Goal: Task Accomplishment & Management: Complete application form

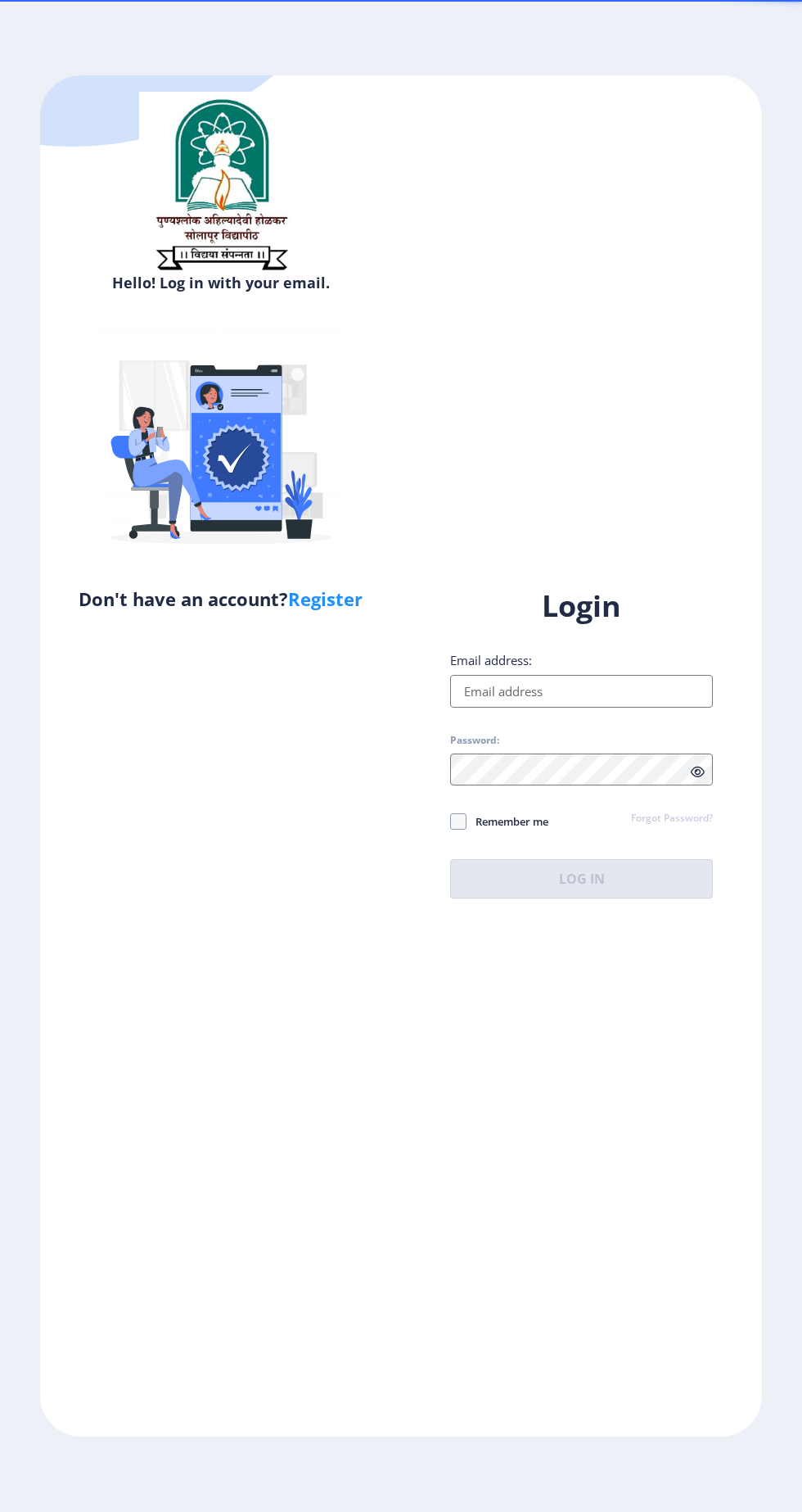
click at [582, 707] on input "Email address:" at bounding box center [582, 691] width 263 height 33
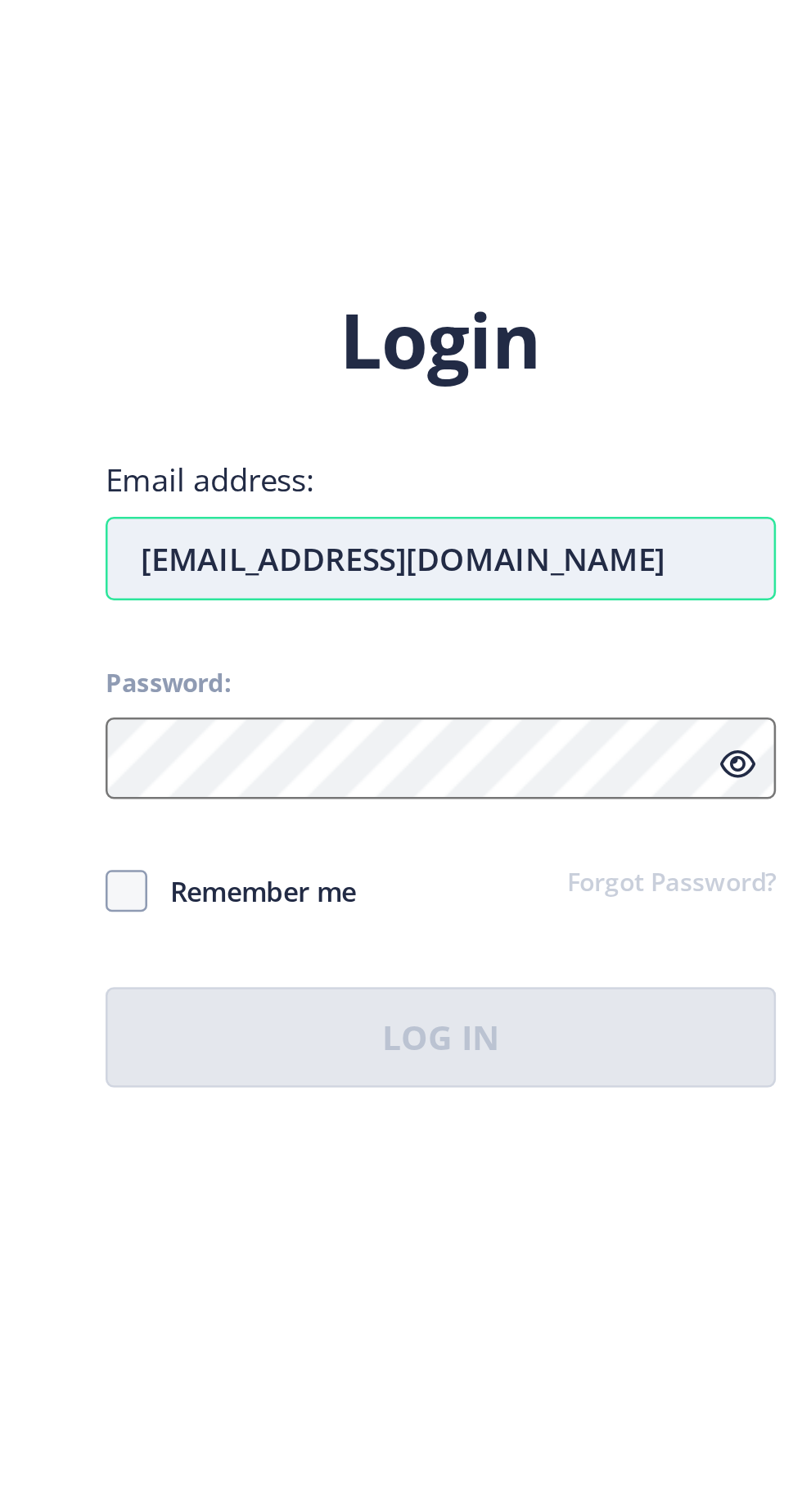
type input "[EMAIL_ADDRESS][DOMAIN_NAME]"
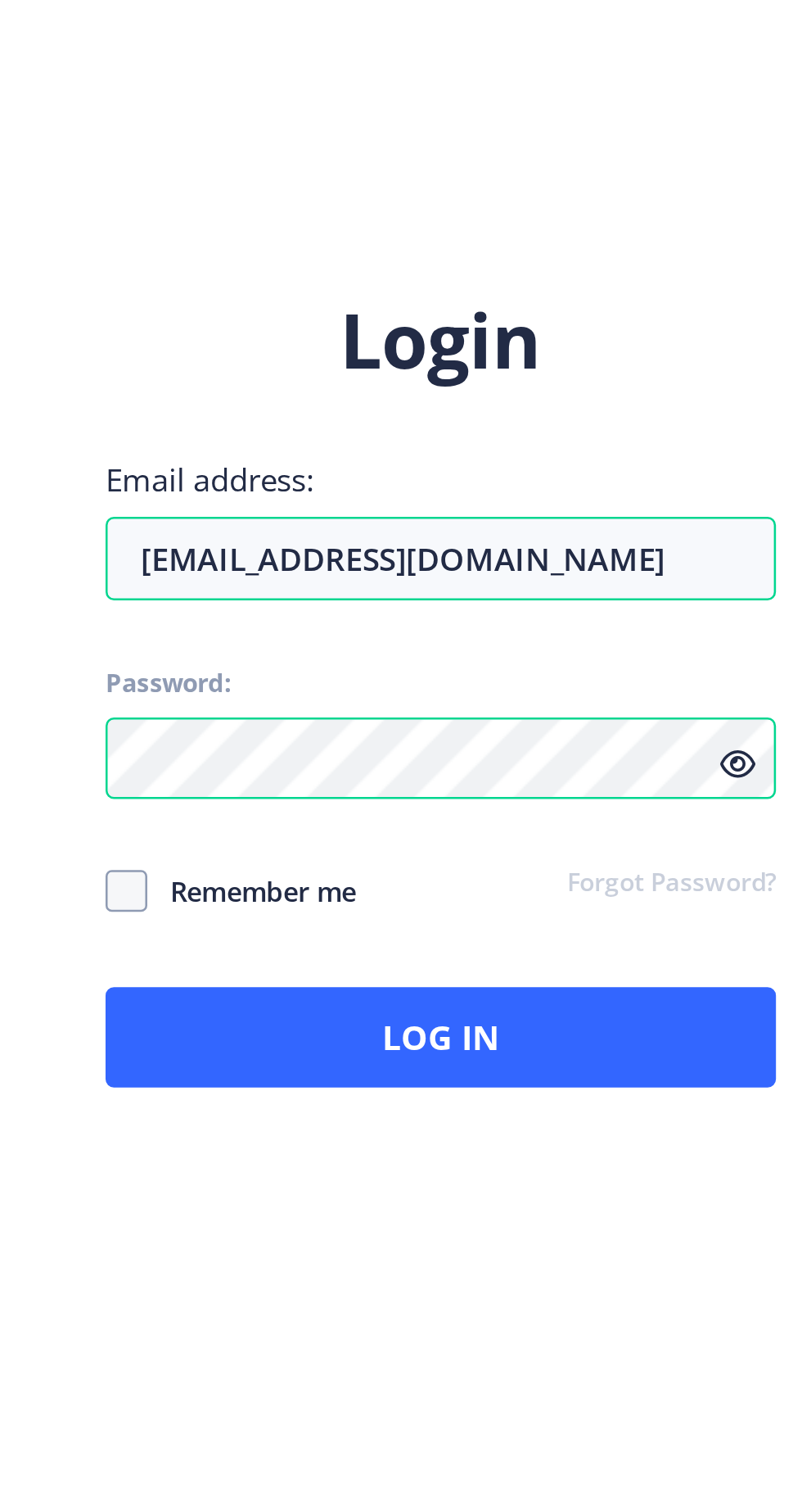
click at [523, 831] on span "Remember me" at bounding box center [507, 821] width 82 height 20
click at [451, 822] on input "Remember me" at bounding box center [451, 821] width 1 height 1
checkbox input "true"
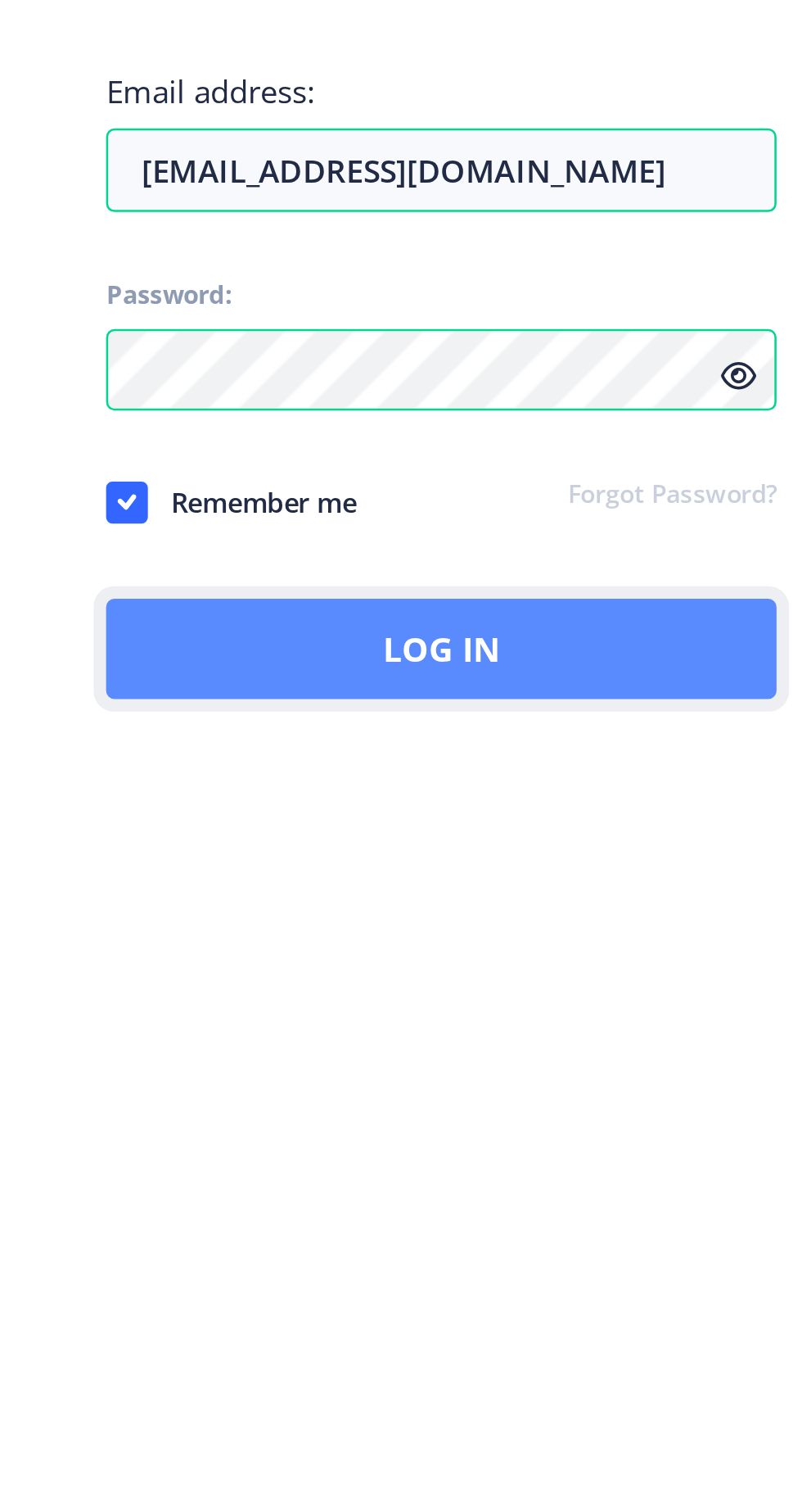
click at [625, 860] on button "Log In" at bounding box center [582, 879] width 263 height 40
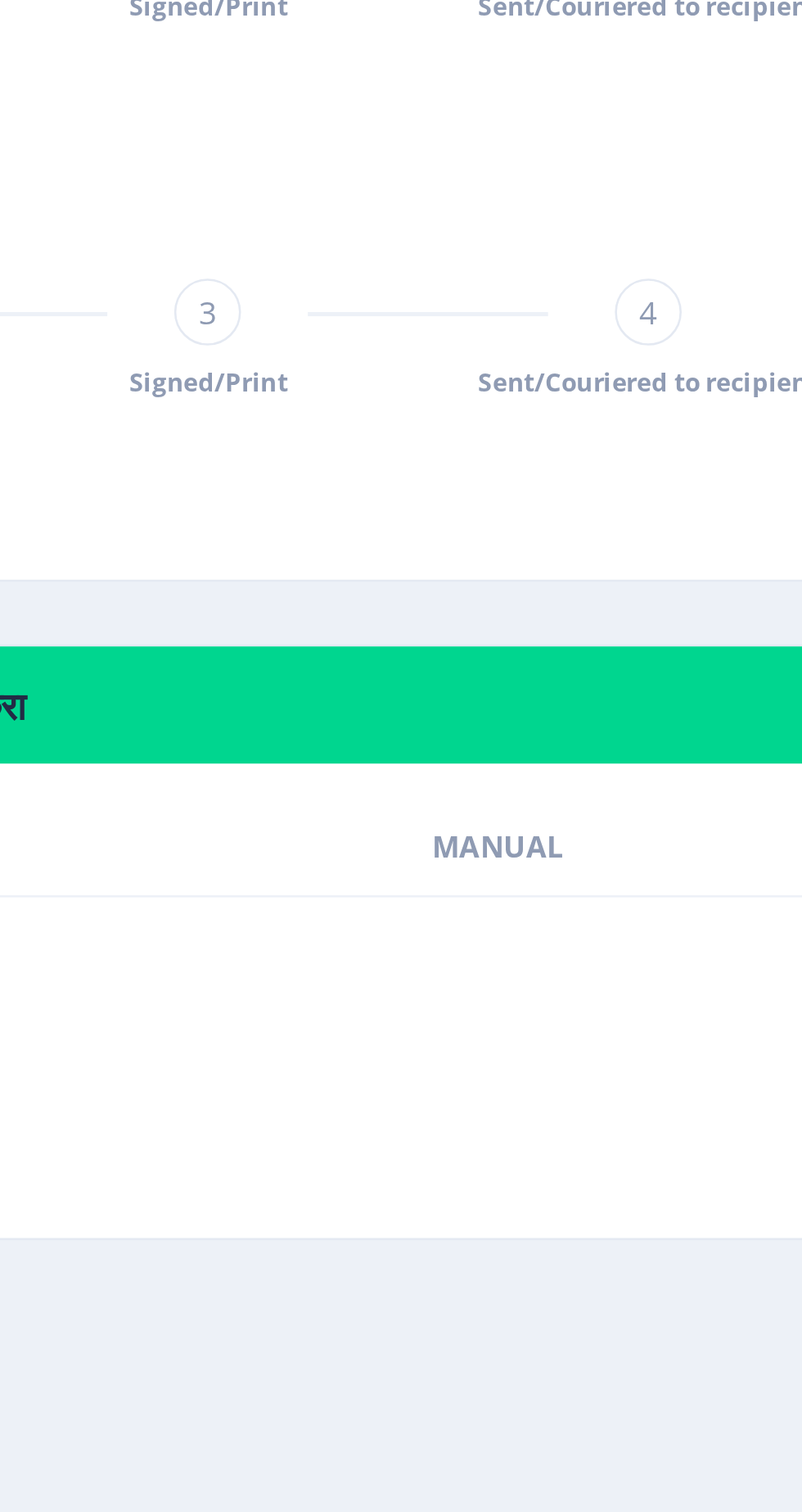
scroll to position [45, 0]
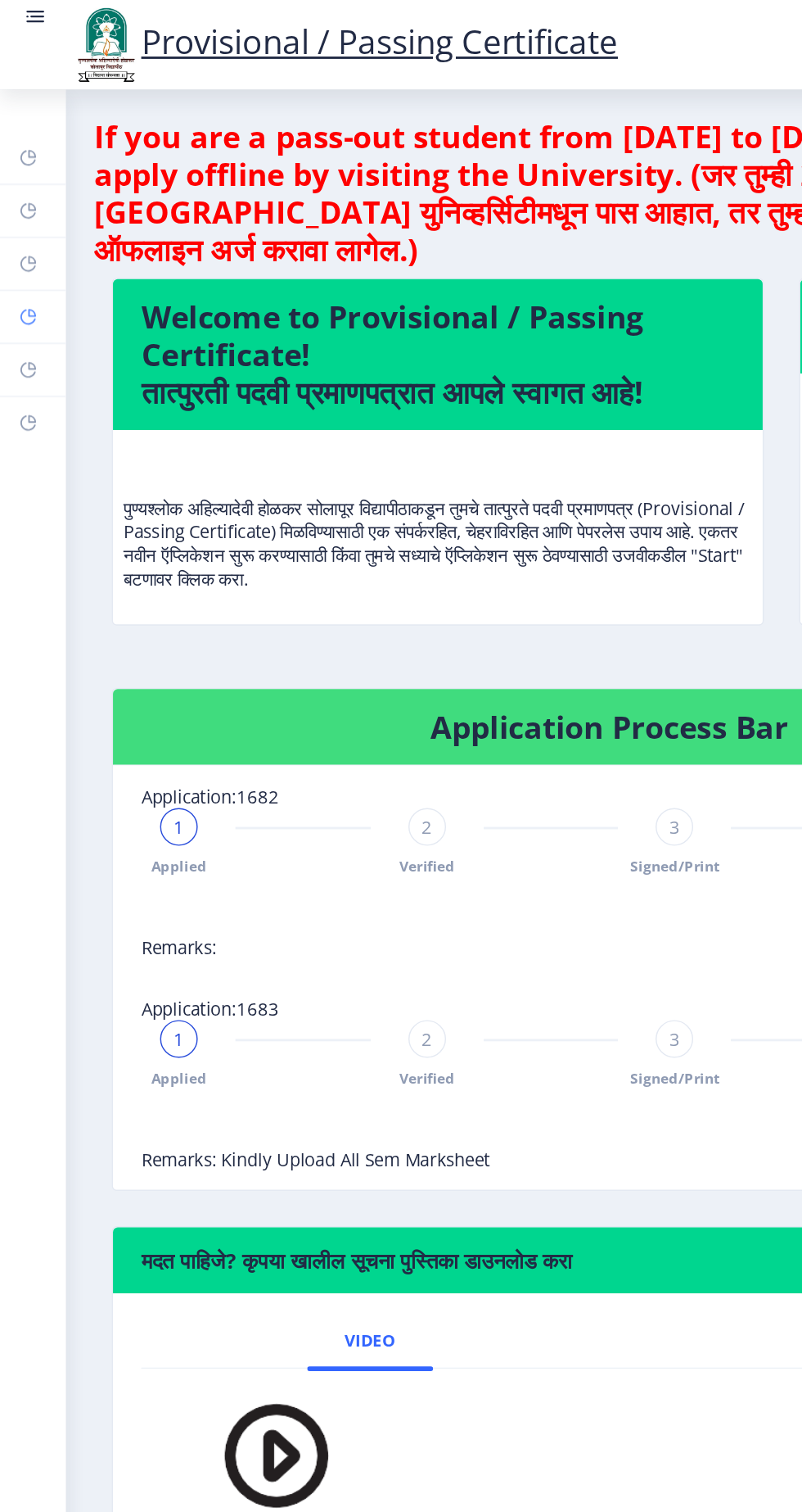
click at [26, 227] on rect at bounding box center [20, 220] width 13 height 13
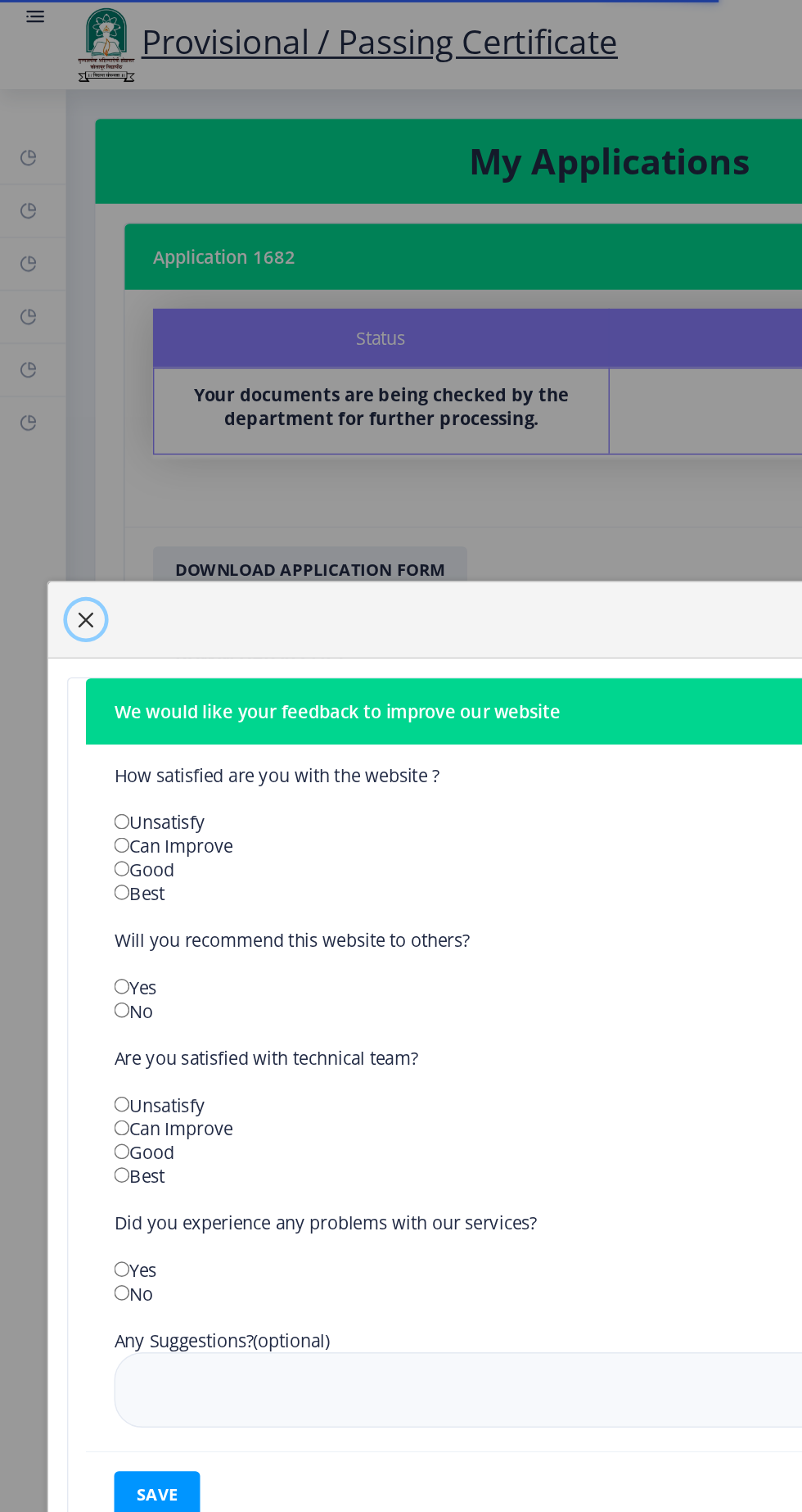
click at [66, 438] on span "button" at bounding box center [60, 431] width 13 height 13
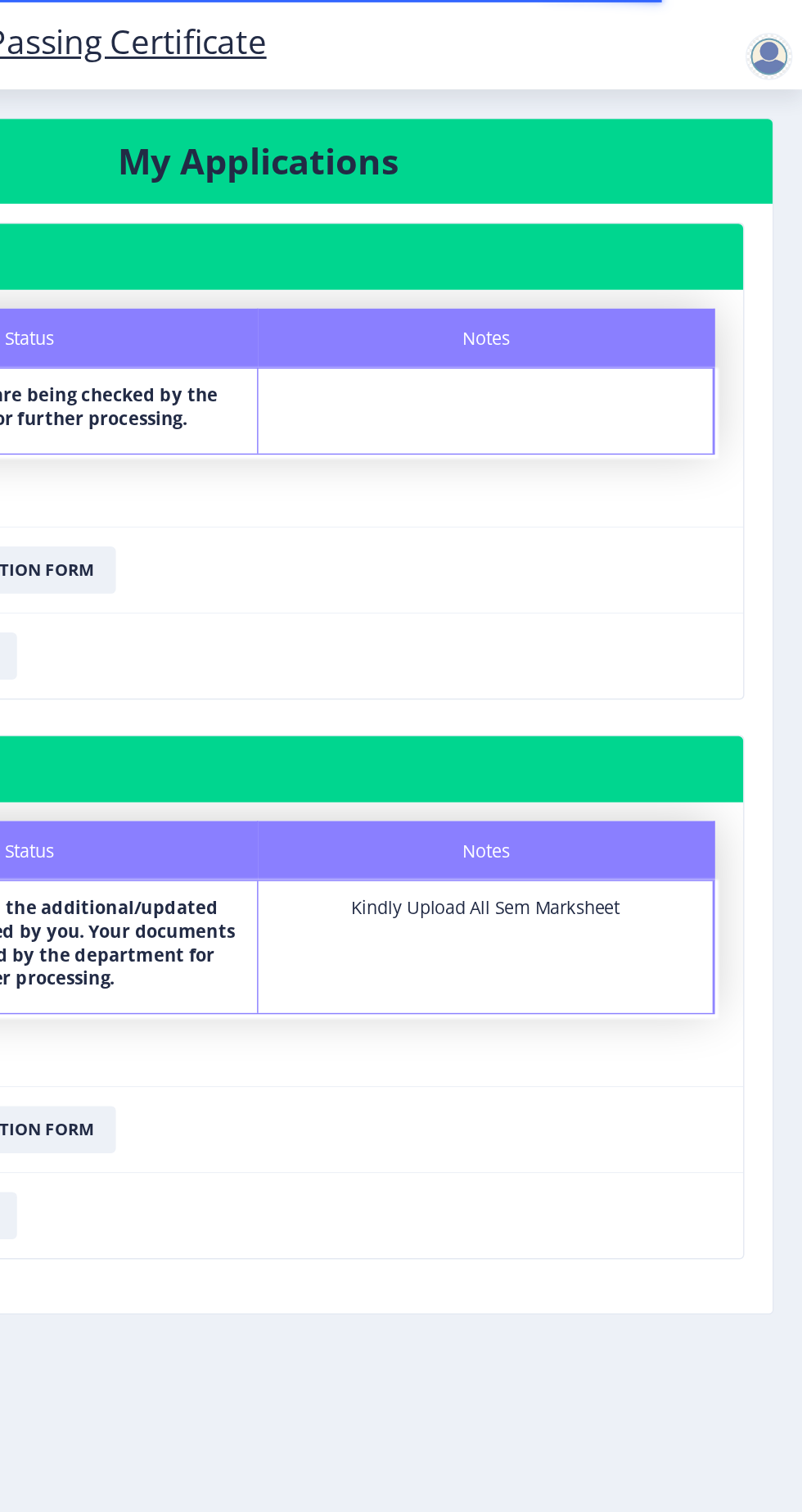
click at [777, 36] on div at bounding box center [780, 40] width 33 height 33
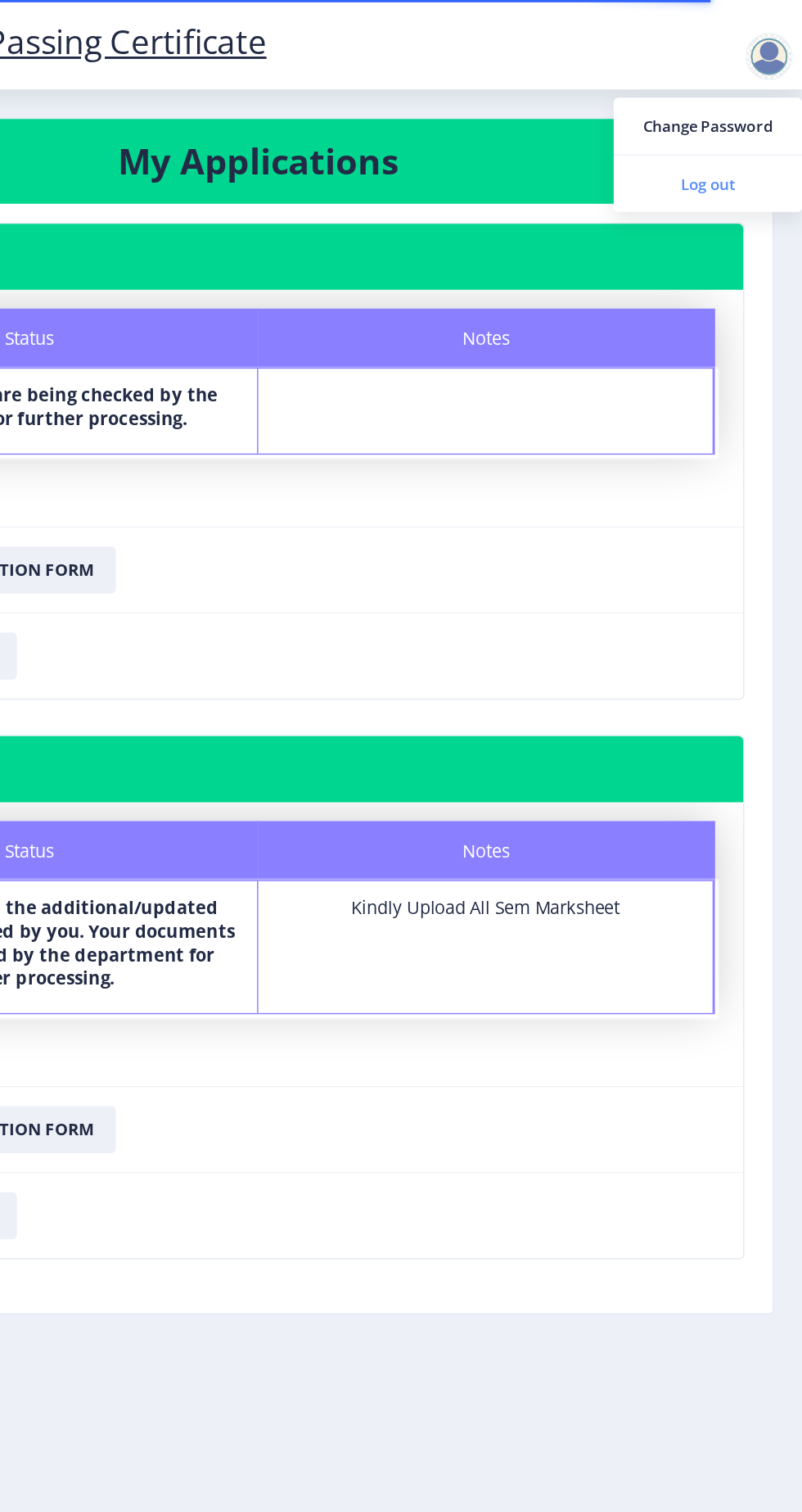
click at [756, 135] on span "Log out" at bounding box center [737, 128] width 105 height 20
